Goal: Find specific page/section: Find specific page/section

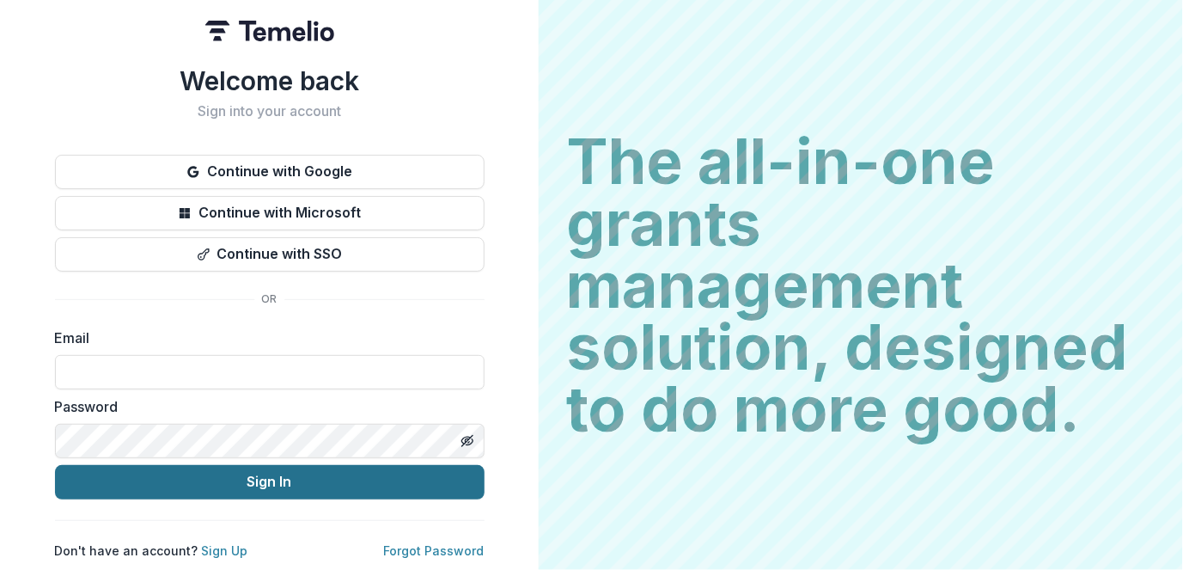
type input "**********"
click at [318, 477] on button "Sign In" at bounding box center [270, 482] width 430 height 34
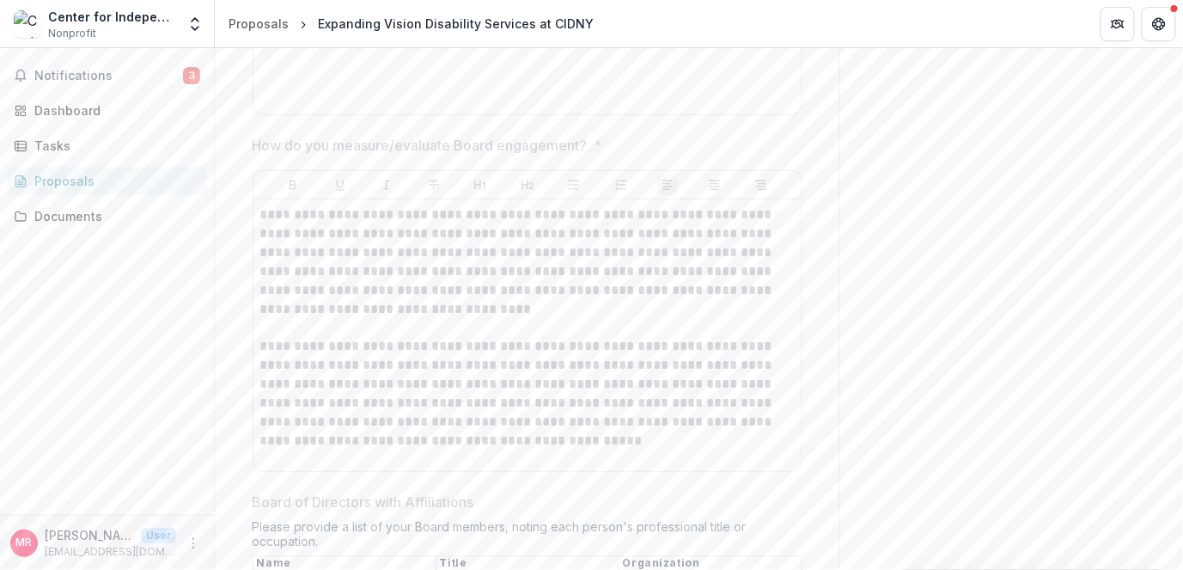
scroll to position [3351, 0]
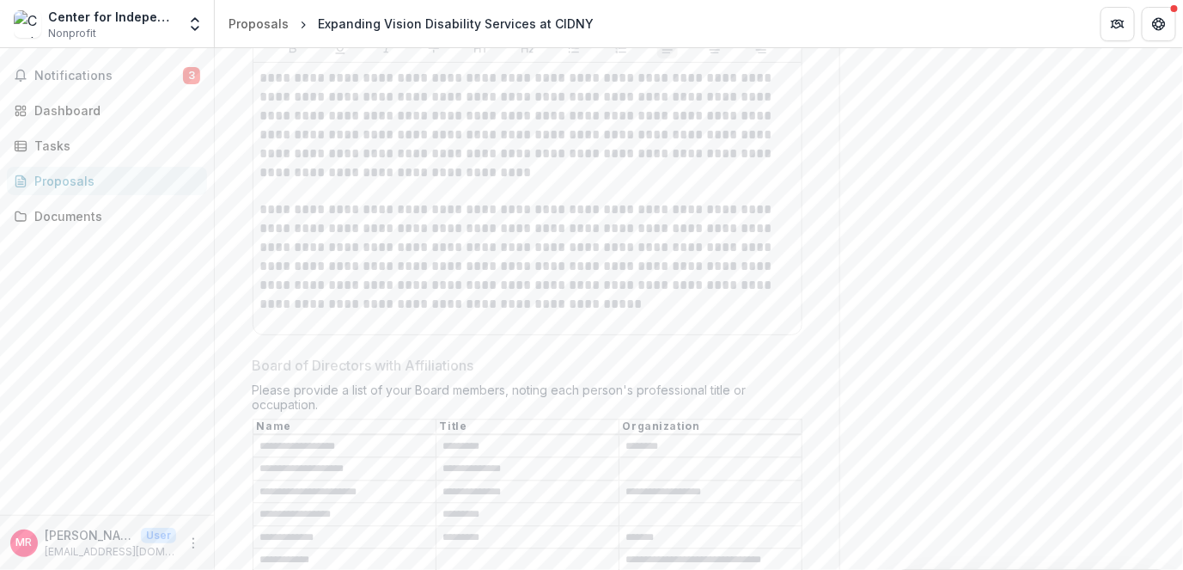
drag, startPoint x: 1177, startPoint y: 376, endPoint x: 1179, endPoint y: 511, distance: 135.8
click at [1179, 511] on div "**********" at bounding box center [699, 309] width 968 height 522
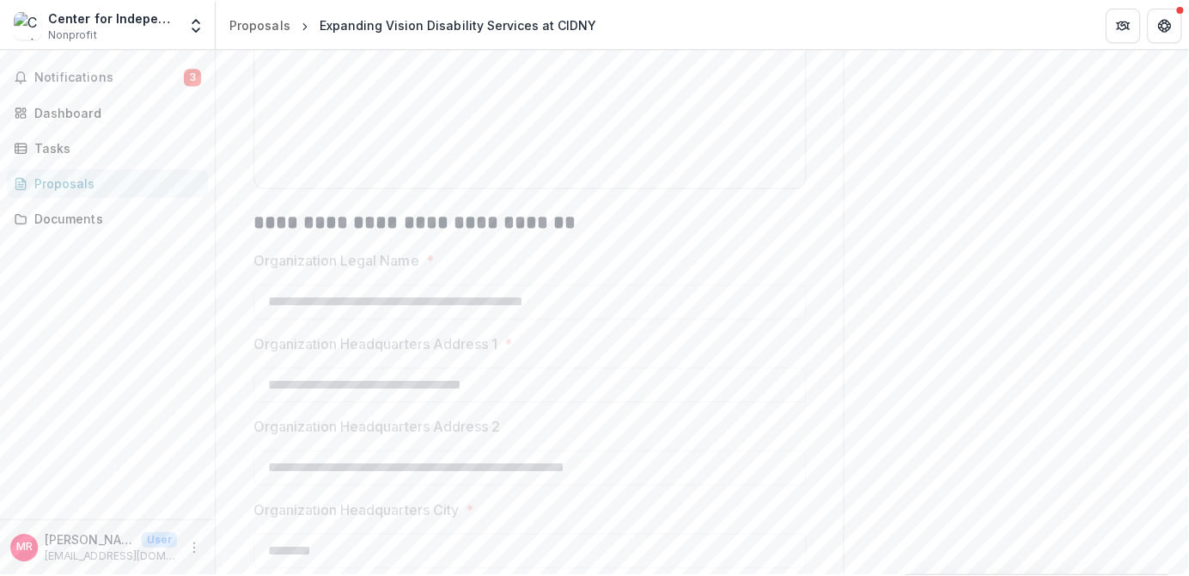
scroll to position [0, 0]
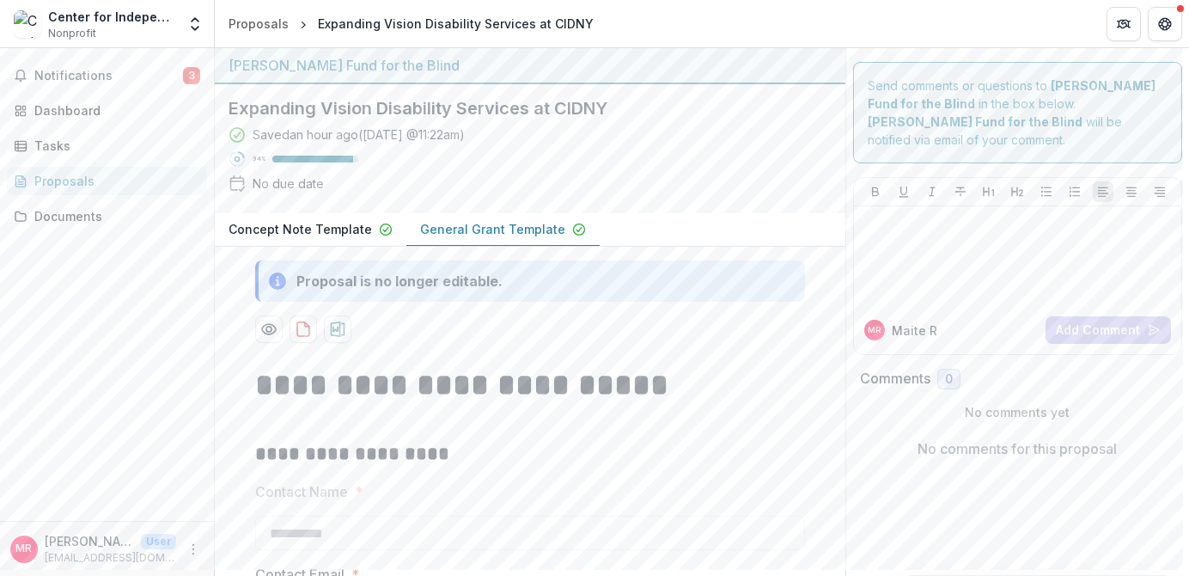
click at [263, 112] on h2 "Expanding Vision Disability Services at CIDNY" at bounding box center [517, 108] width 576 height 21
drag, startPoint x: 229, startPoint y: 106, endPoint x: 613, endPoint y: 105, distance: 384.1
click at [613, 105] on h2 "Expanding Vision Disability Services at CIDNY" at bounding box center [517, 108] width 576 height 21
drag, startPoint x: 613, startPoint y: 105, endPoint x: 590, endPoint y: 110, distance: 22.9
copy h2 "Expanding Vision Disability Services at CIDNY"
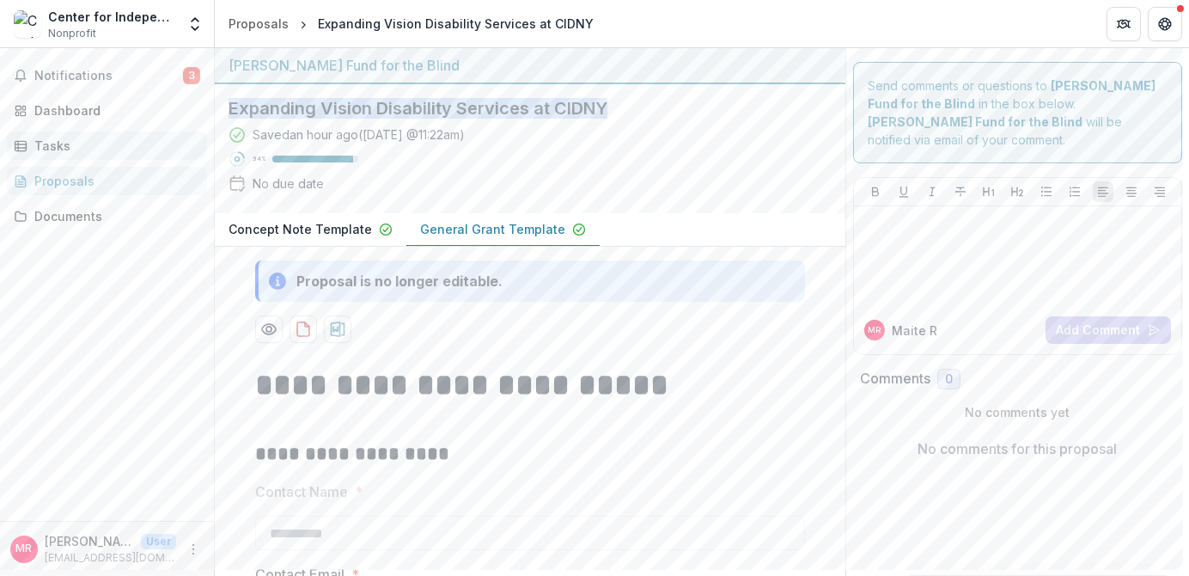
click at [55, 144] on div "Tasks" at bounding box center [113, 146] width 159 height 18
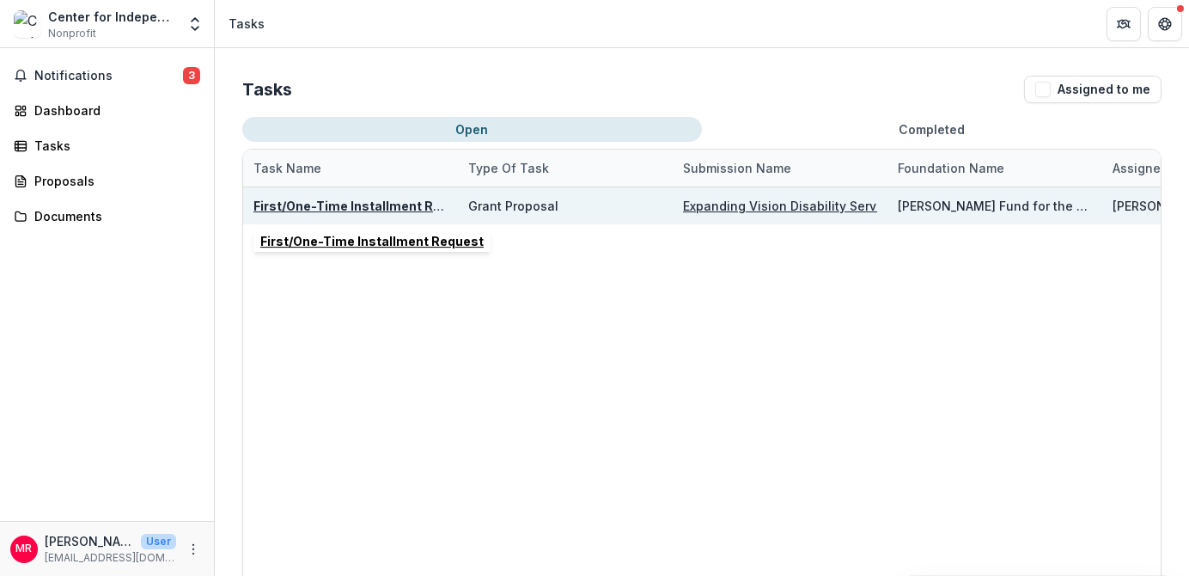
click at [324, 206] on u "First/One-Time Installment Request" at bounding box center [364, 205] width 223 height 15
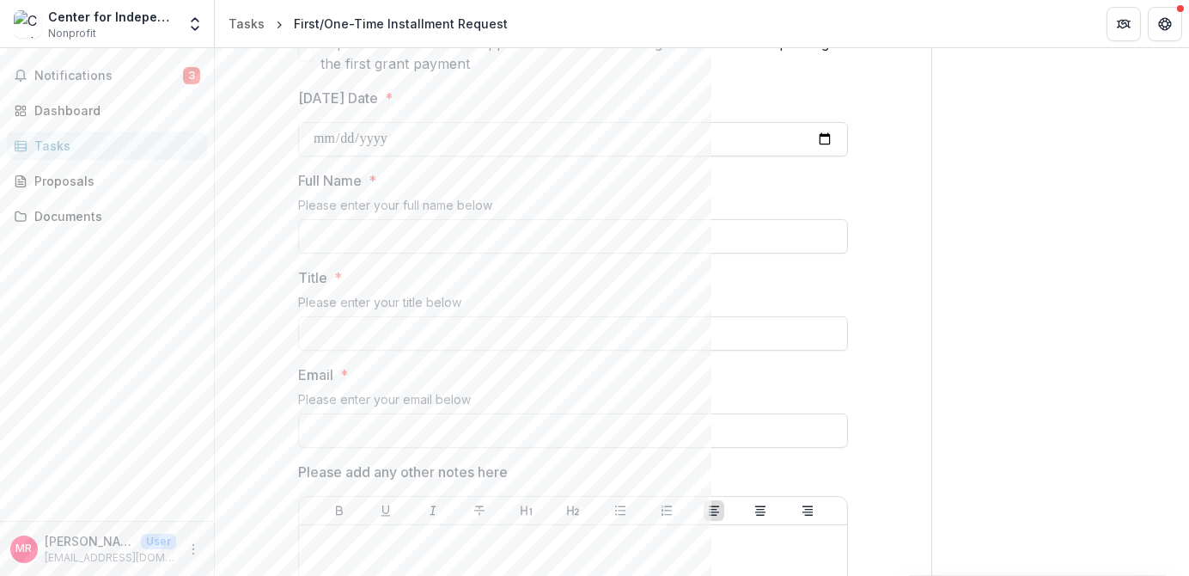
scroll to position [593, 0]
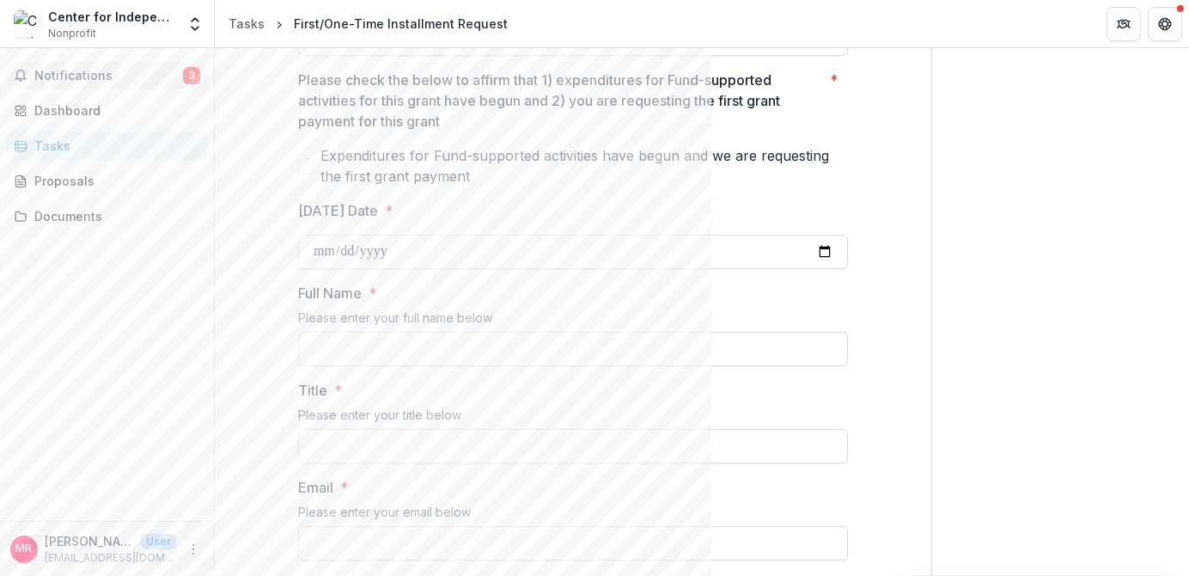
click at [63, 66] on button "Notifications 3" at bounding box center [107, 75] width 200 height 27
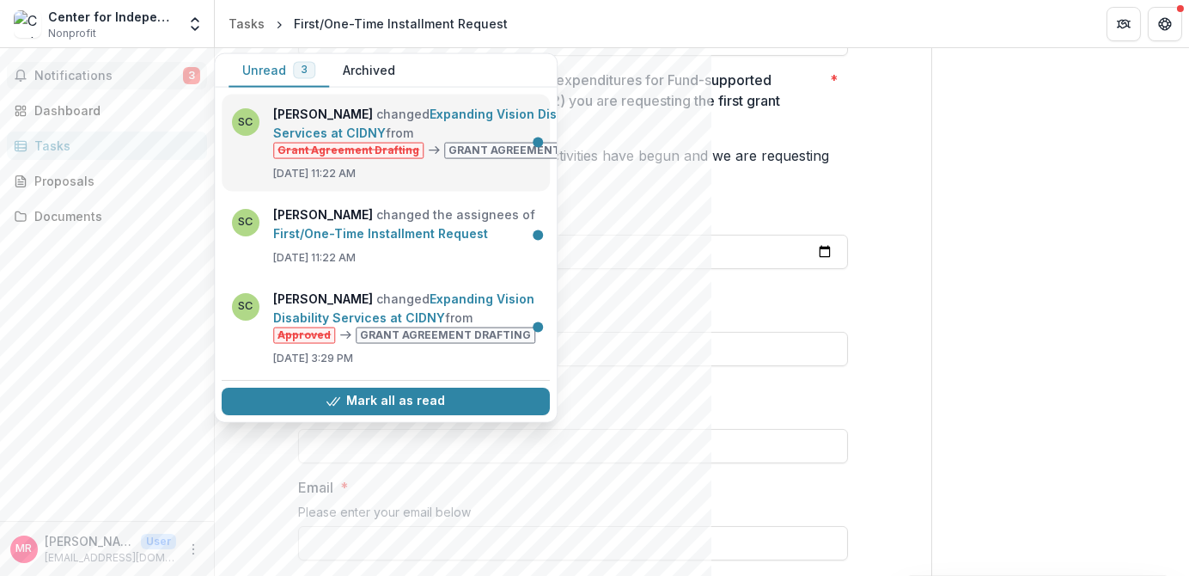
click at [360, 108] on link "Expanding Vision Disability Services at CIDNY" at bounding box center [433, 124] width 321 height 34
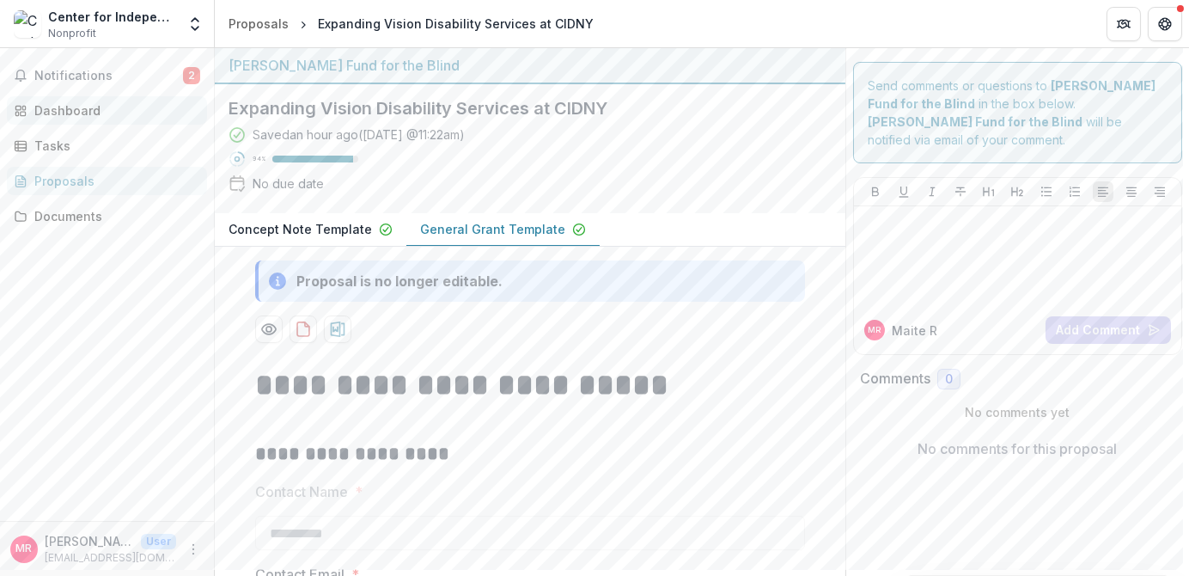
click at [72, 110] on div "Dashboard" at bounding box center [113, 110] width 159 height 18
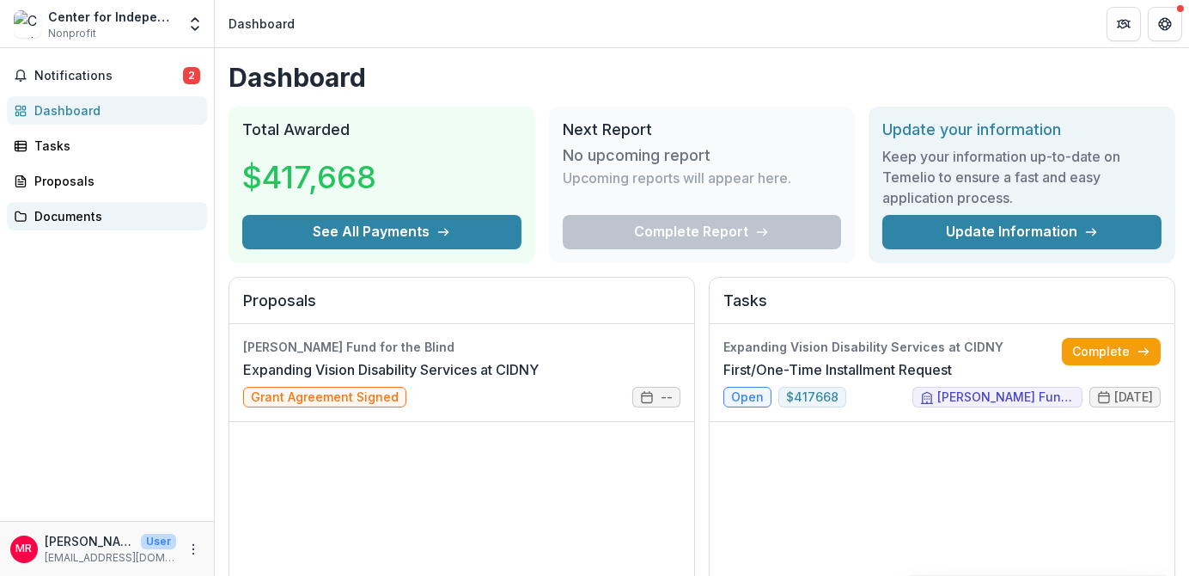
click at [54, 220] on div "Documents" at bounding box center [113, 216] width 159 height 18
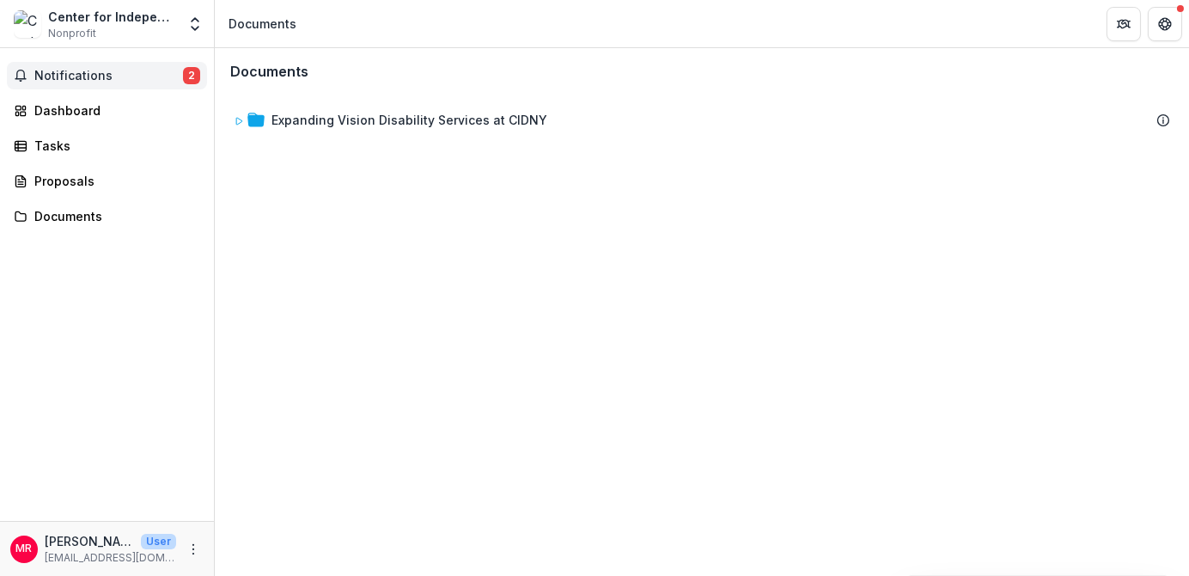
click at [91, 78] on span "Notifications" at bounding box center [108, 76] width 149 height 15
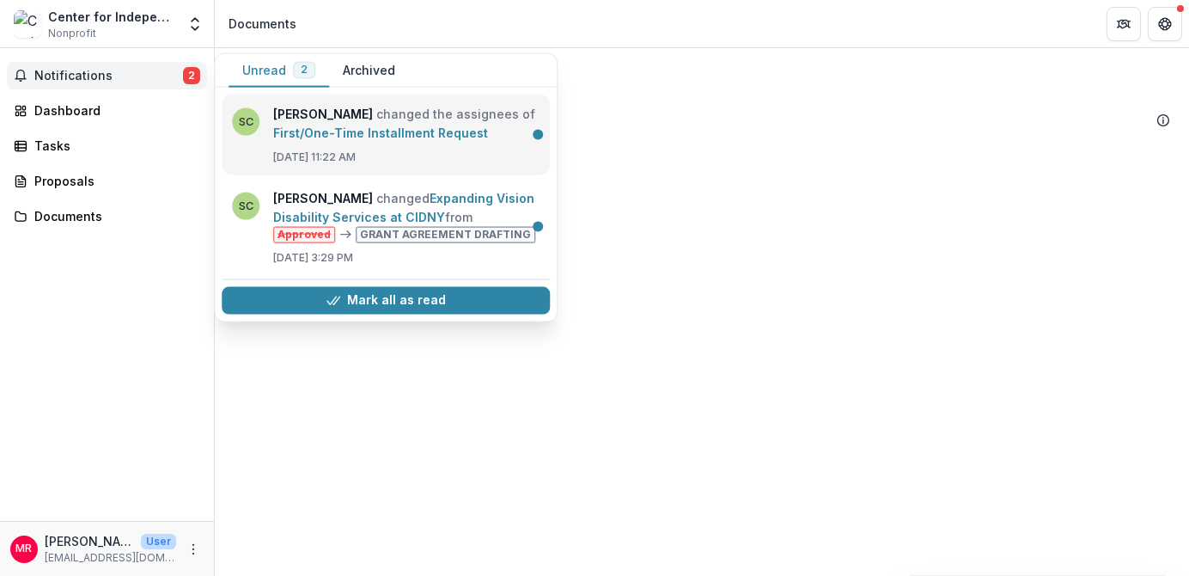
click at [343, 125] on link "First/One-Time Installment Request" at bounding box center [380, 132] width 215 height 15
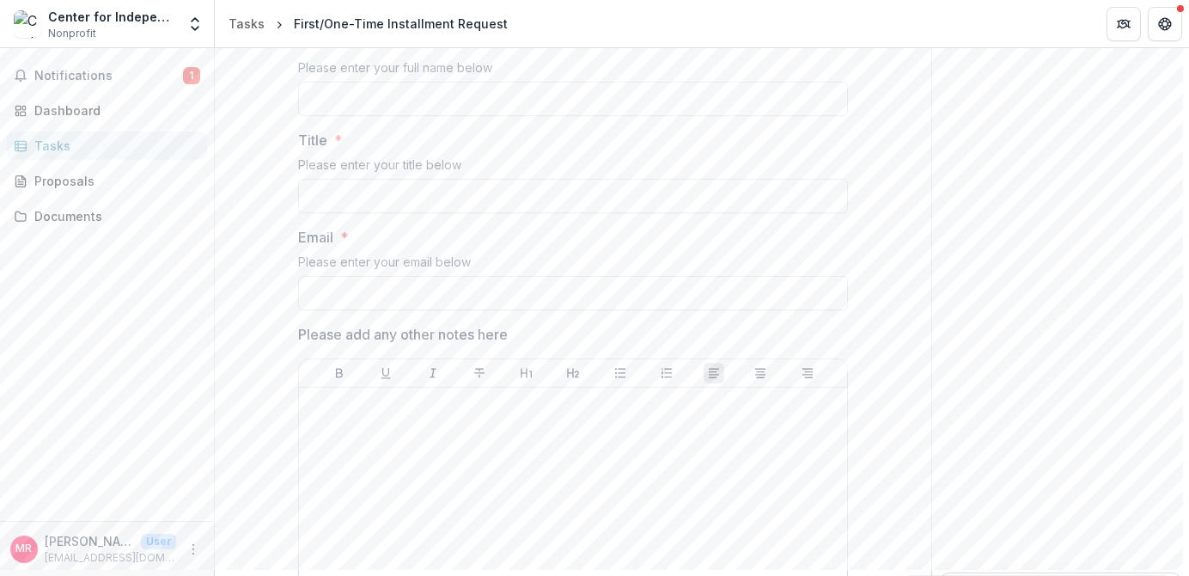
scroll to position [859, 0]
